Goal: Task Accomplishment & Management: Use online tool/utility

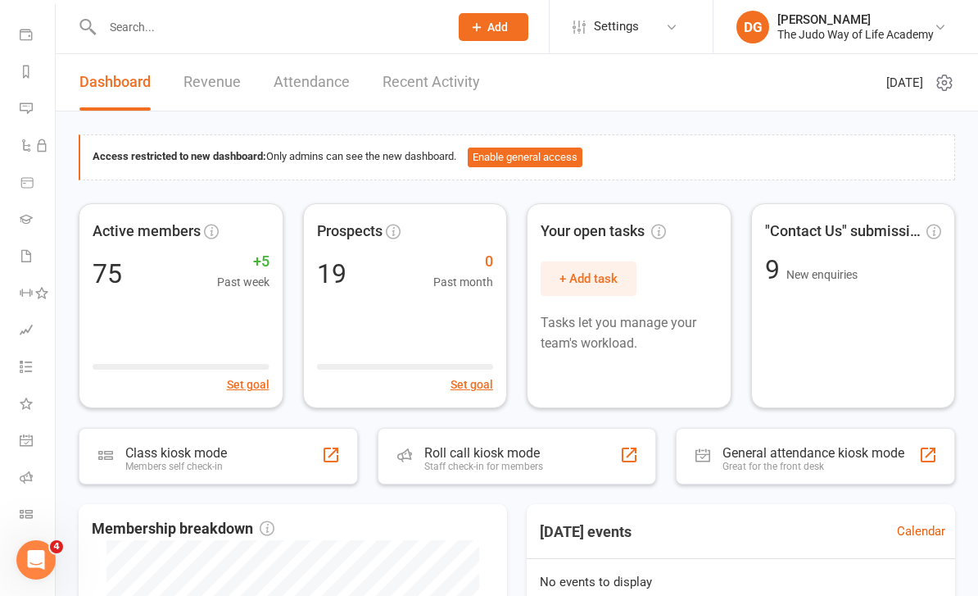
scroll to position [176, 0]
click at [21, 515] on icon at bounding box center [26, 513] width 13 height 13
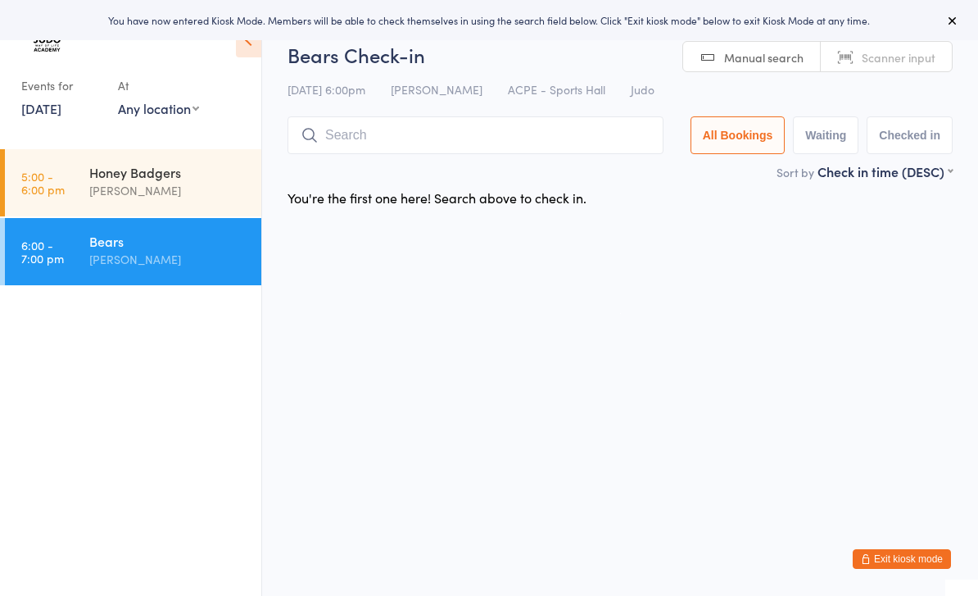
click at [425, 129] on input "search" at bounding box center [476, 135] width 376 height 38
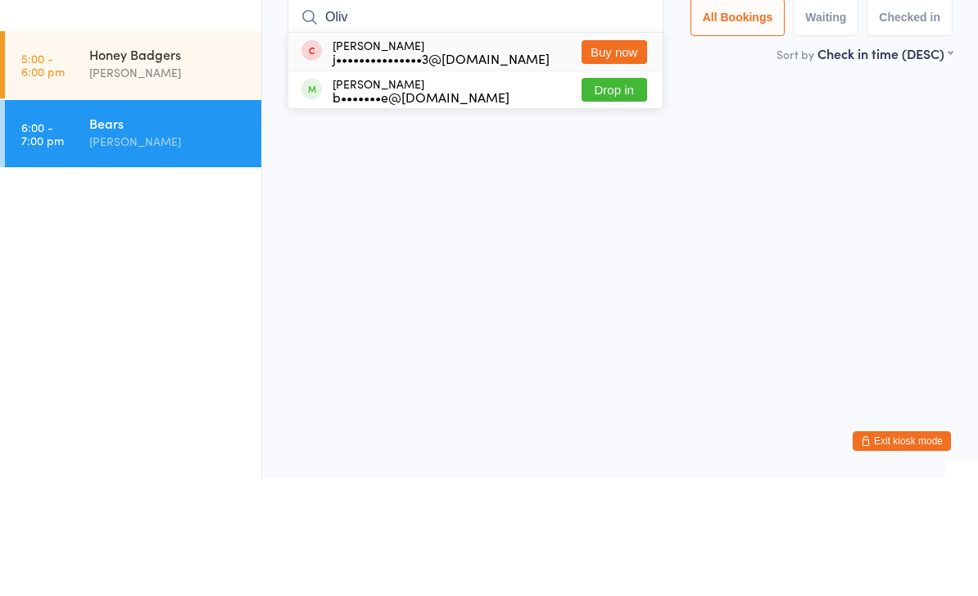
type input "Oliv"
click at [626, 196] on button "Drop in" at bounding box center [615, 208] width 66 height 24
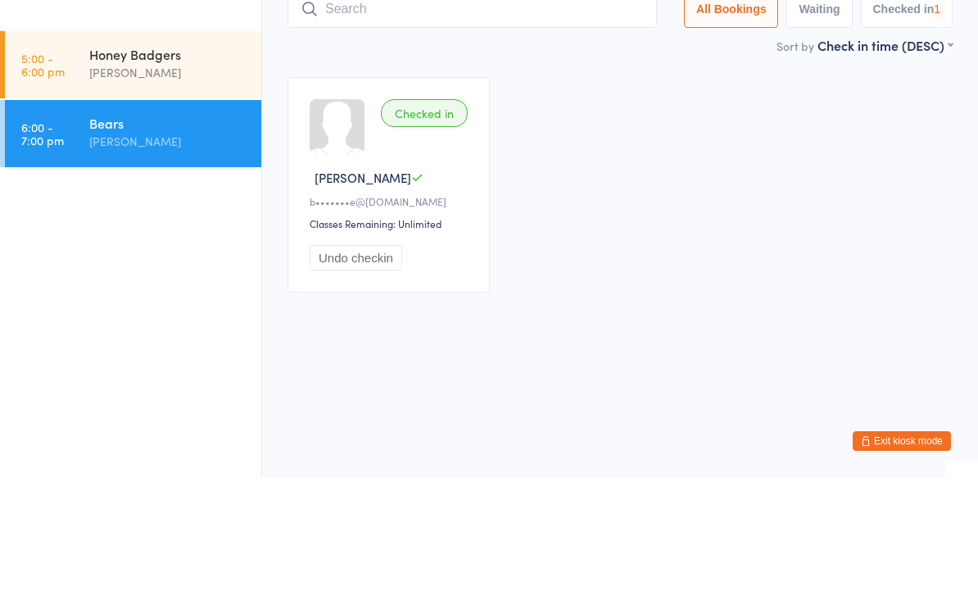
click at [515, 108] on input "search" at bounding box center [473, 127] width 370 height 38
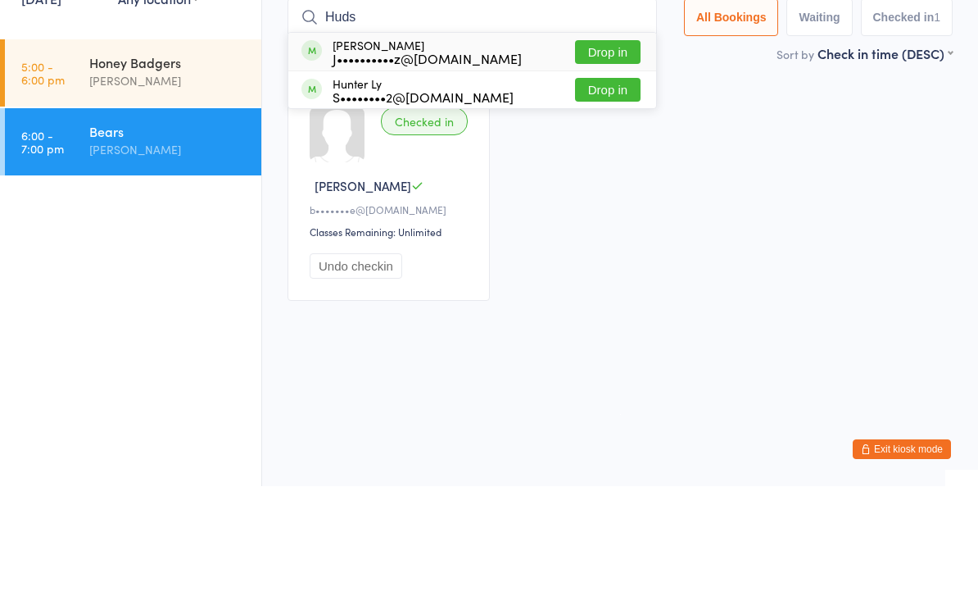
type input "Huds"
click at [619, 150] on button "Drop in" at bounding box center [608, 162] width 66 height 24
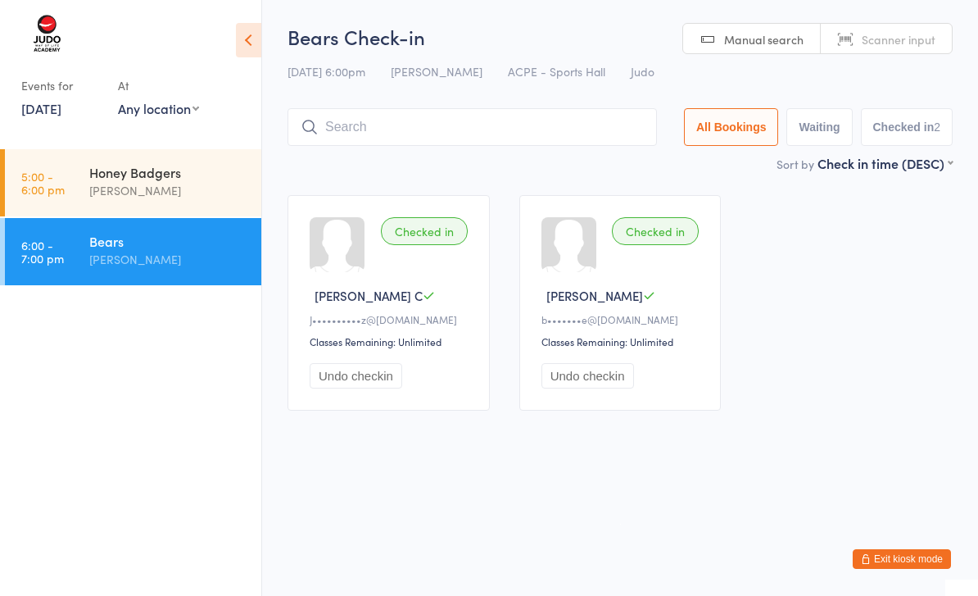
click at [486, 140] on input "search" at bounding box center [473, 127] width 370 height 38
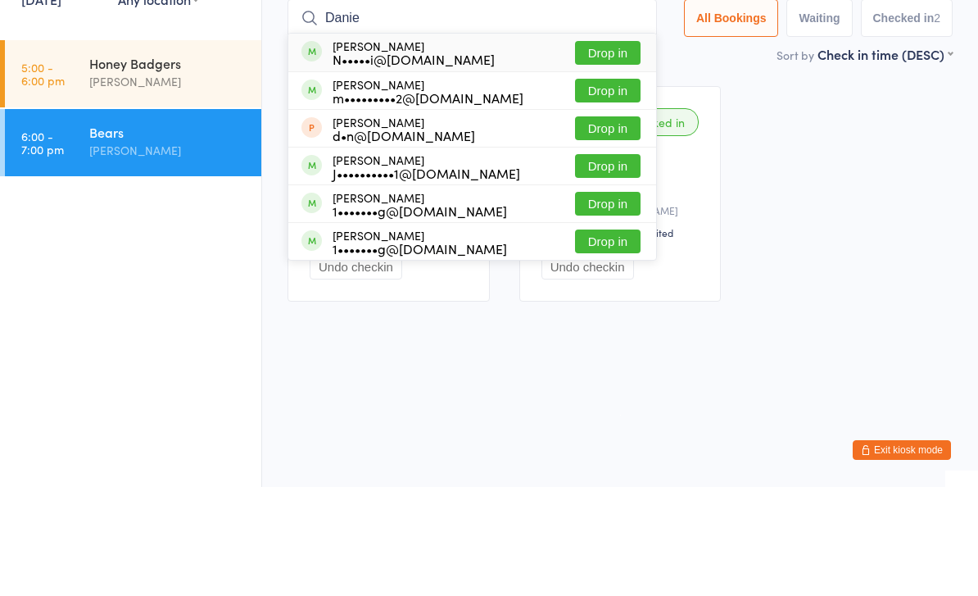
type input "Danie"
click at [623, 263] on button "Drop in" at bounding box center [608, 275] width 66 height 24
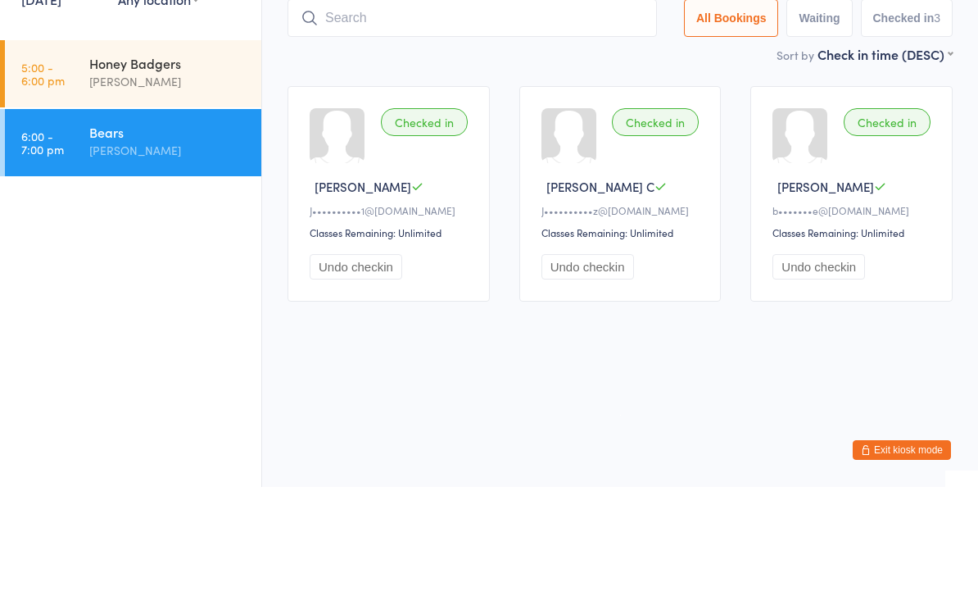
click at [524, 108] on input "search" at bounding box center [473, 127] width 370 height 38
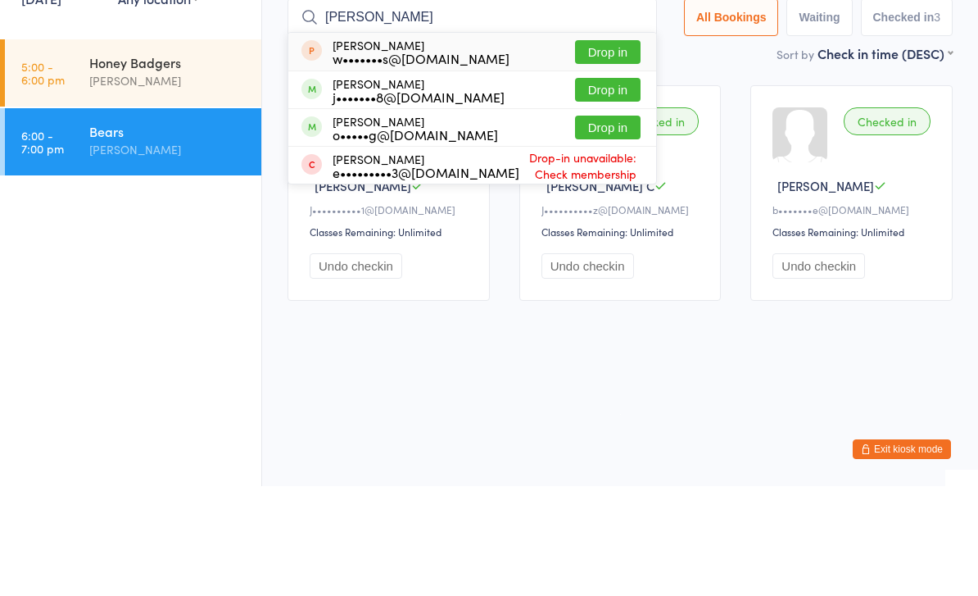
type input "[PERSON_NAME]"
click at [607, 188] on button "Drop in" at bounding box center [608, 200] width 66 height 24
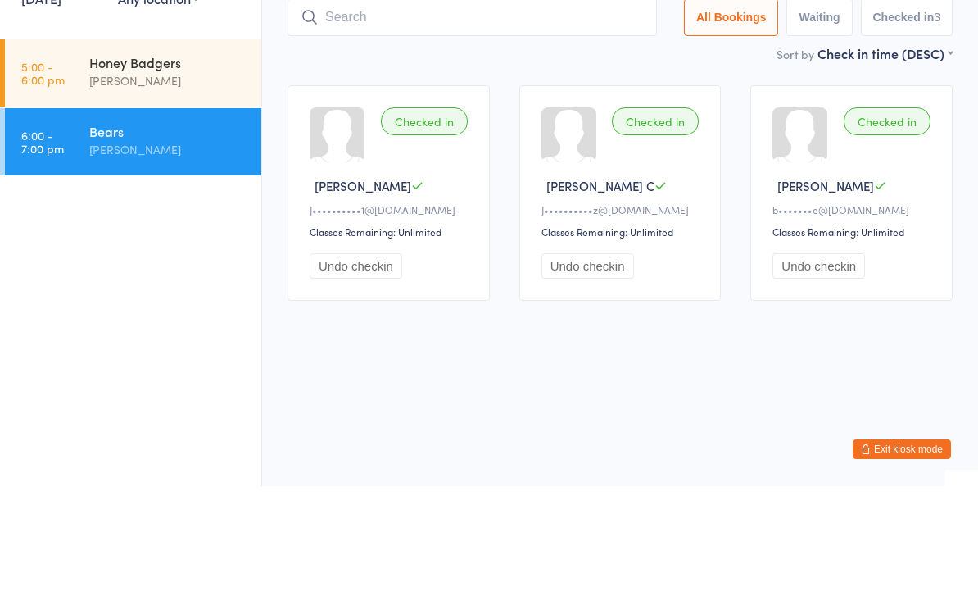
click at [449, 108] on input "search" at bounding box center [473, 127] width 370 height 38
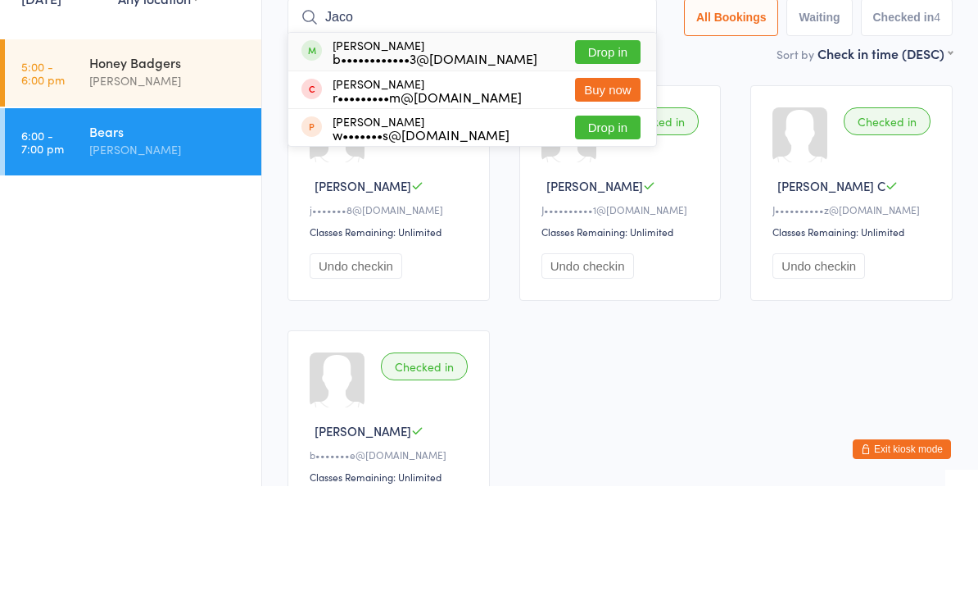
type input "Jaco"
click at [620, 150] on button "Drop in" at bounding box center [608, 162] width 66 height 24
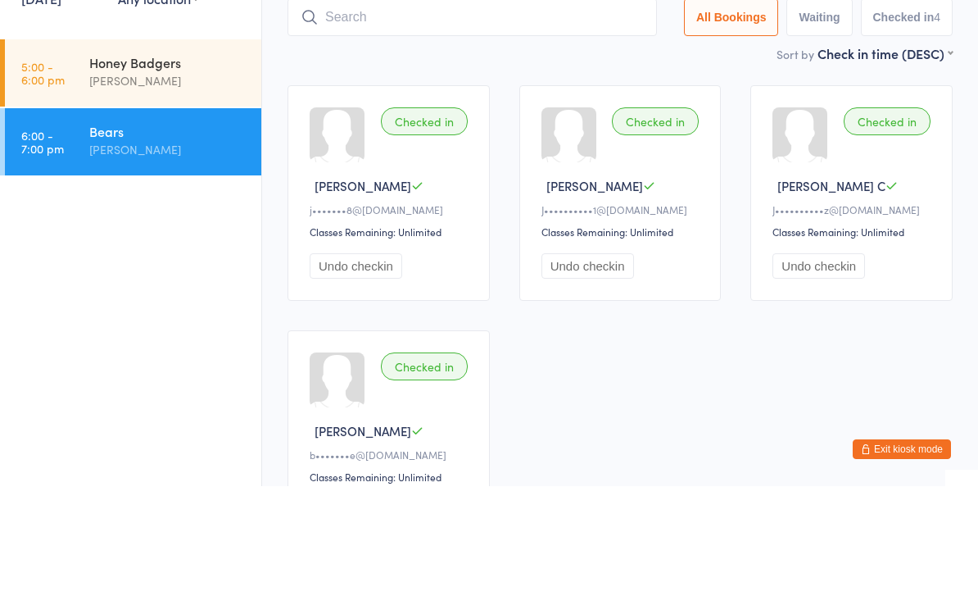
scroll to position [110, 0]
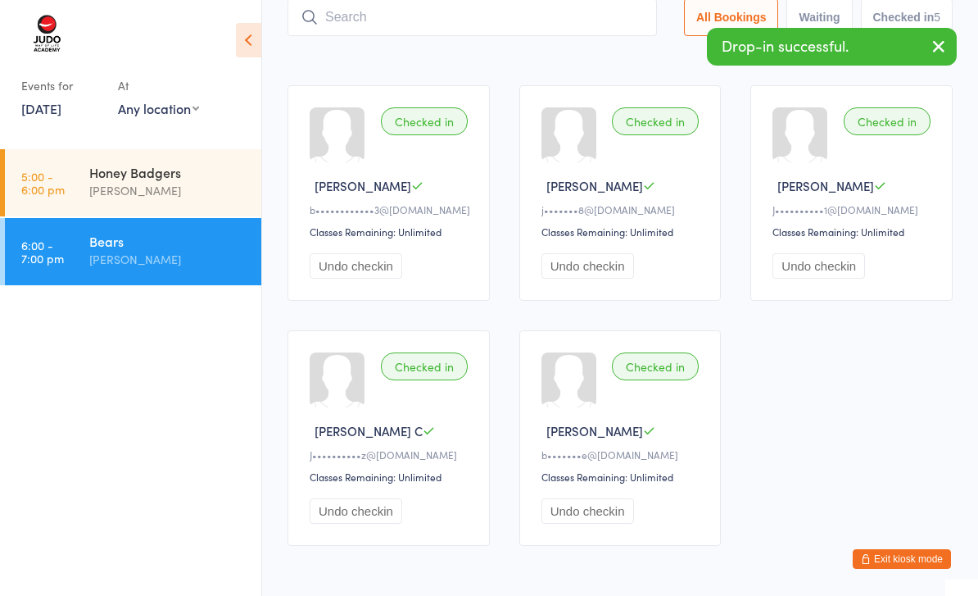
click at [514, 22] on input "search" at bounding box center [473, 17] width 370 height 38
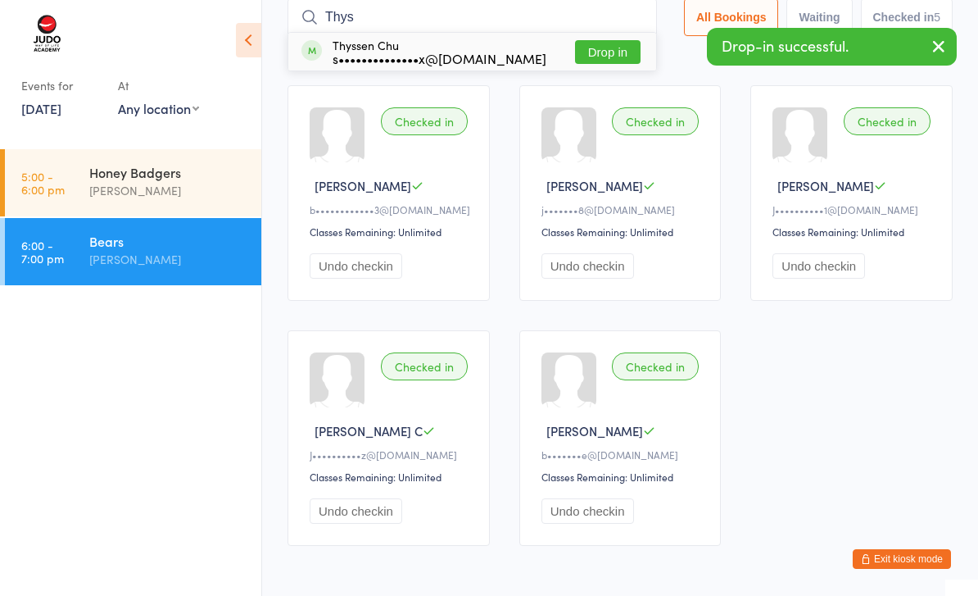
type input "Thys"
click at [612, 51] on button "Drop in" at bounding box center [608, 52] width 66 height 24
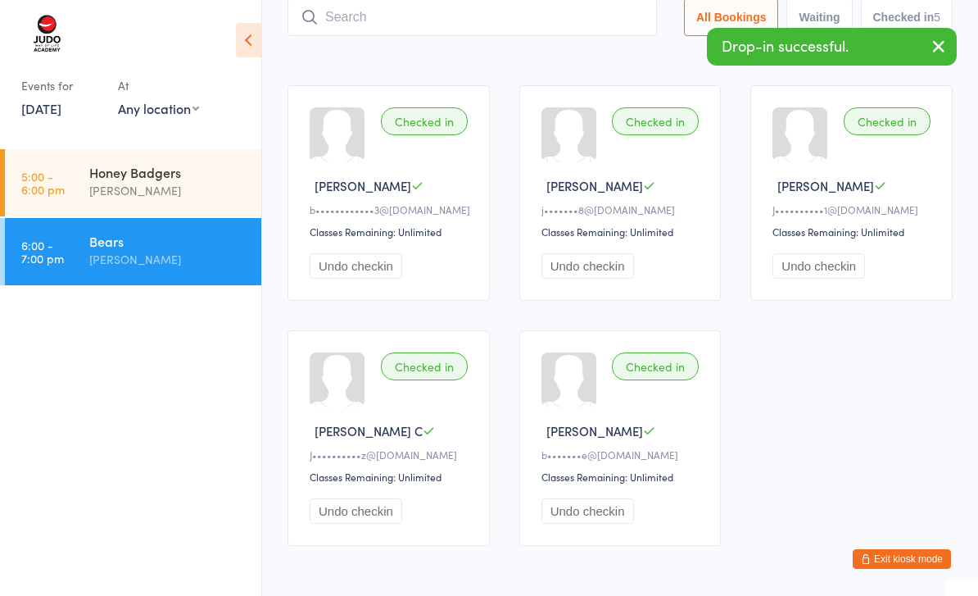
click at [520, 29] on input "search" at bounding box center [473, 17] width 370 height 38
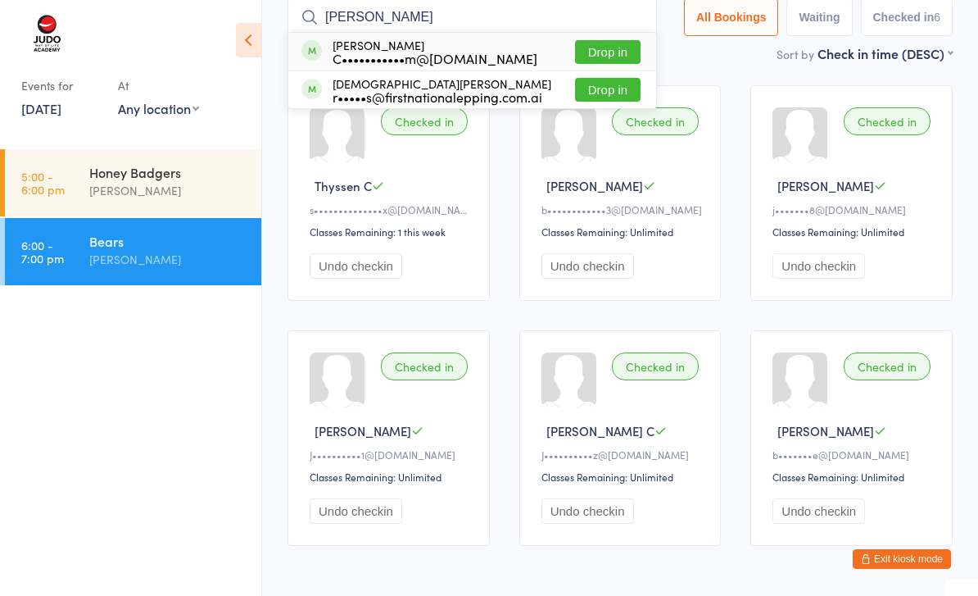
type input "[PERSON_NAME]"
click at [604, 88] on button "Drop in" at bounding box center [608, 90] width 66 height 24
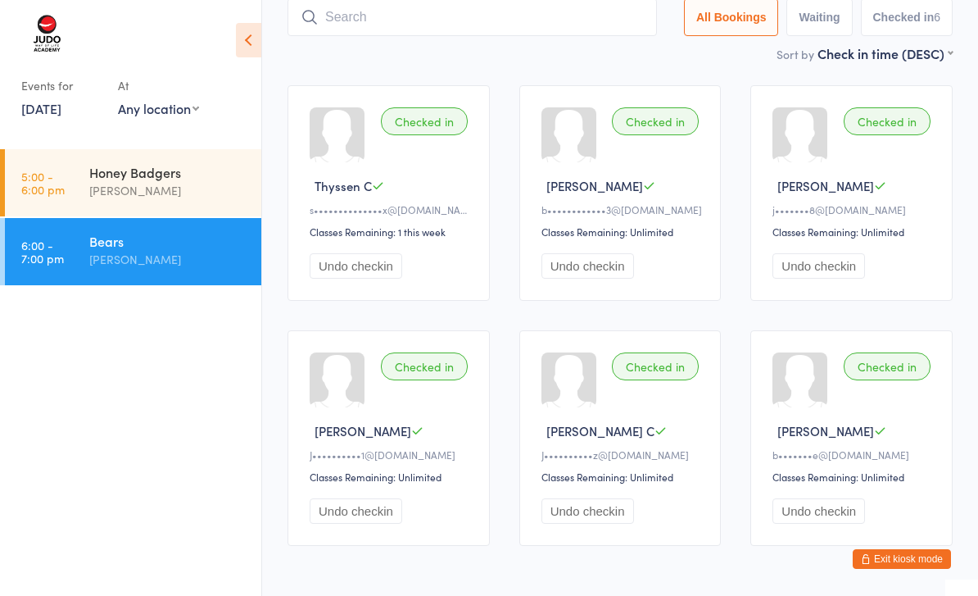
click at [488, 20] on input "search" at bounding box center [473, 17] width 370 height 38
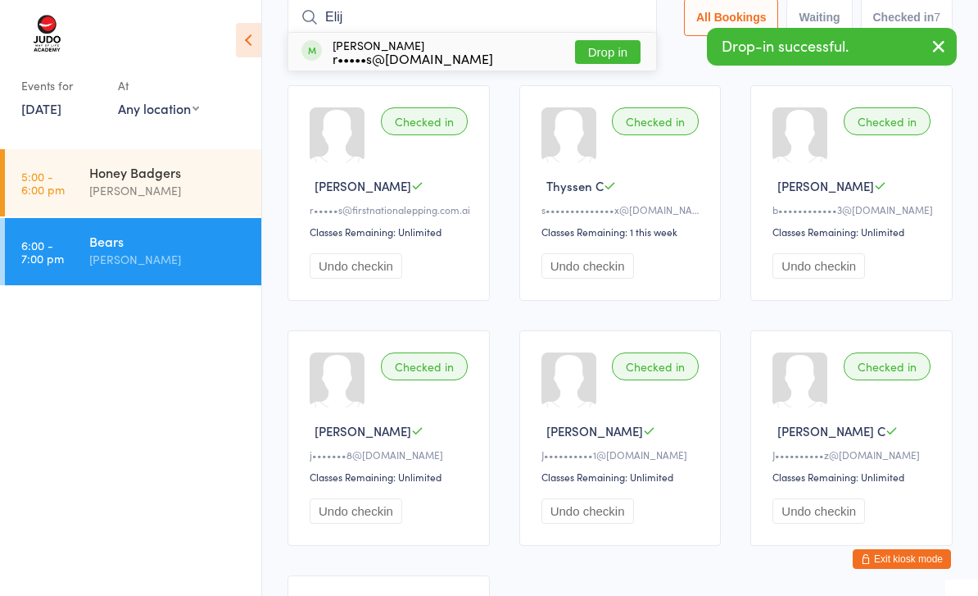
type input "Elij"
click at [606, 55] on button "Drop in" at bounding box center [608, 52] width 66 height 24
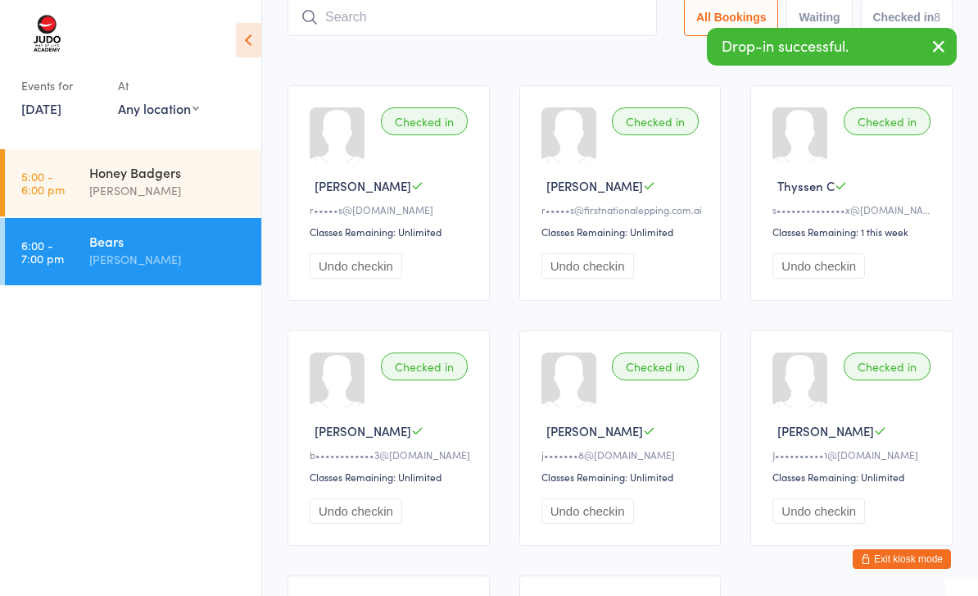
click at [551, 23] on input "search" at bounding box center [473, 17] width 370 height 38
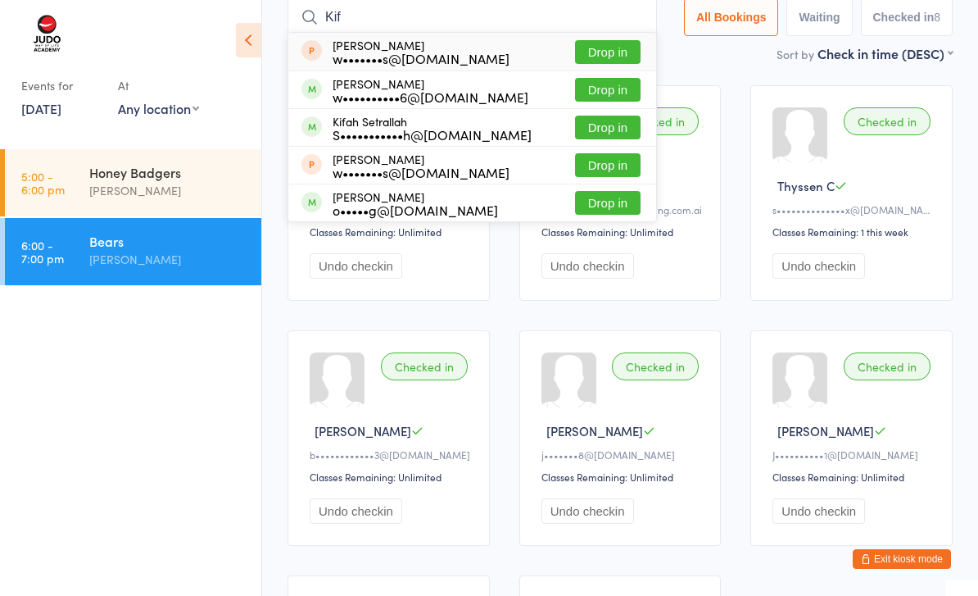
type input "Kif"
click at [617, 129] on button "Drop in" at bounding box center [608, 128] width 66 height 24
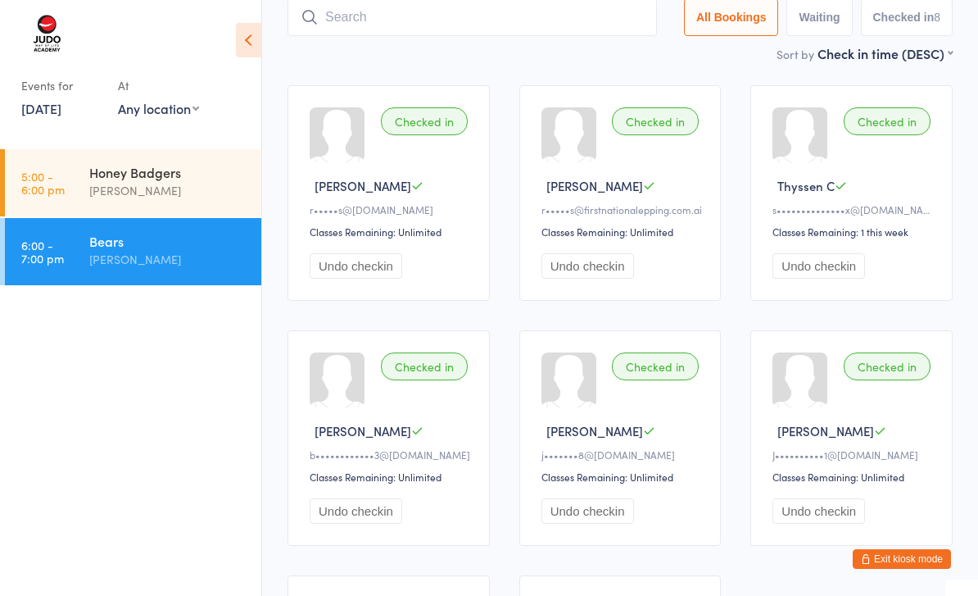
click at [530, 11] on input "search" at bounding box center [473, 17] width 370 height 38
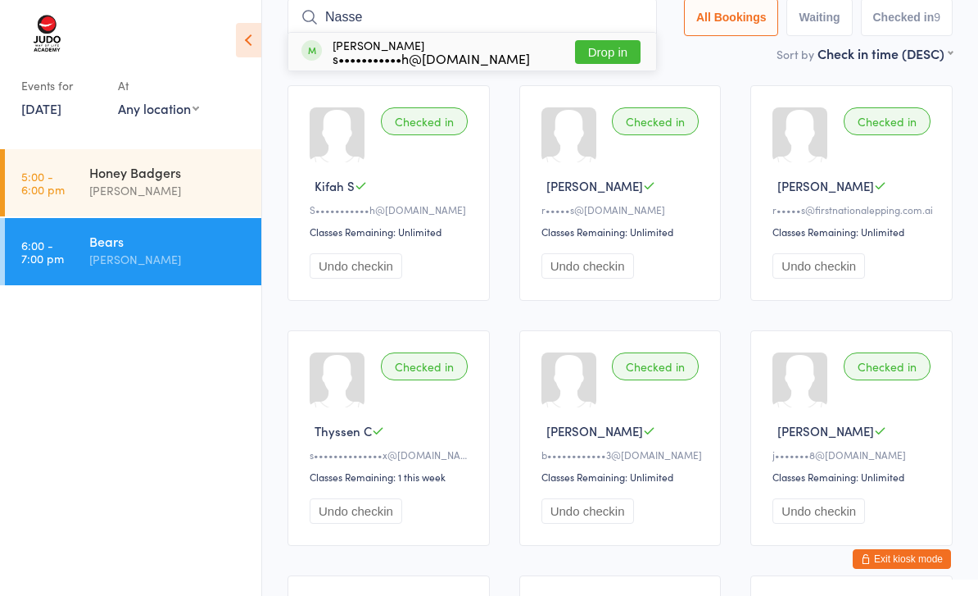
type input "Nasse"
click at [611, 58] on button "Drop in" at bounding box center [608, 52] width 66 height 24
